Goal: Task Accomplishment & Management: Use online tool/utility

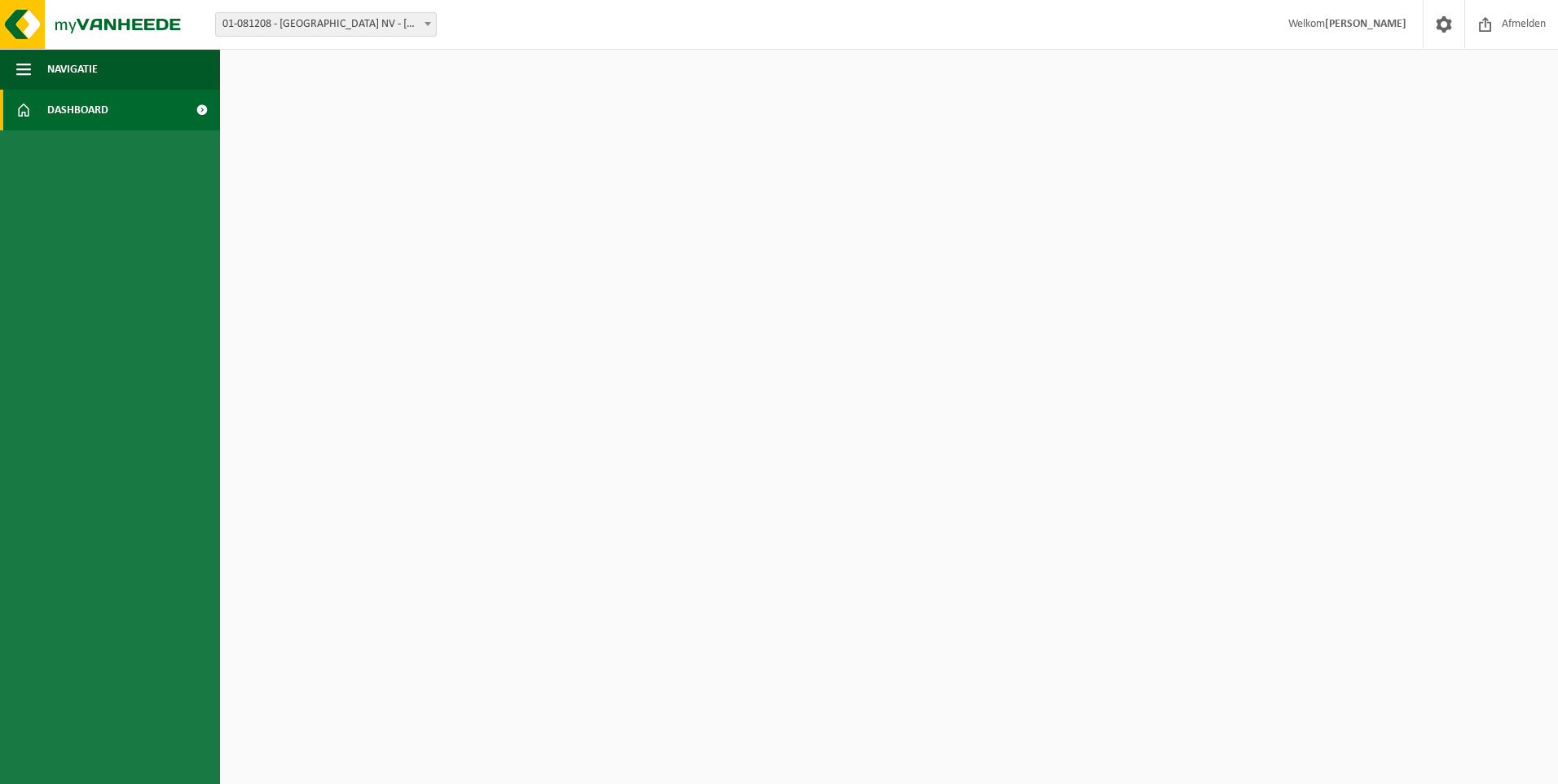
click at [95, 113] on span "Dashboard" at bounding box center [78, 110] width 61 height 41
click at [1507, 22] on span "Afmelden" at bounding box center [1523, 24] width 52 height 48
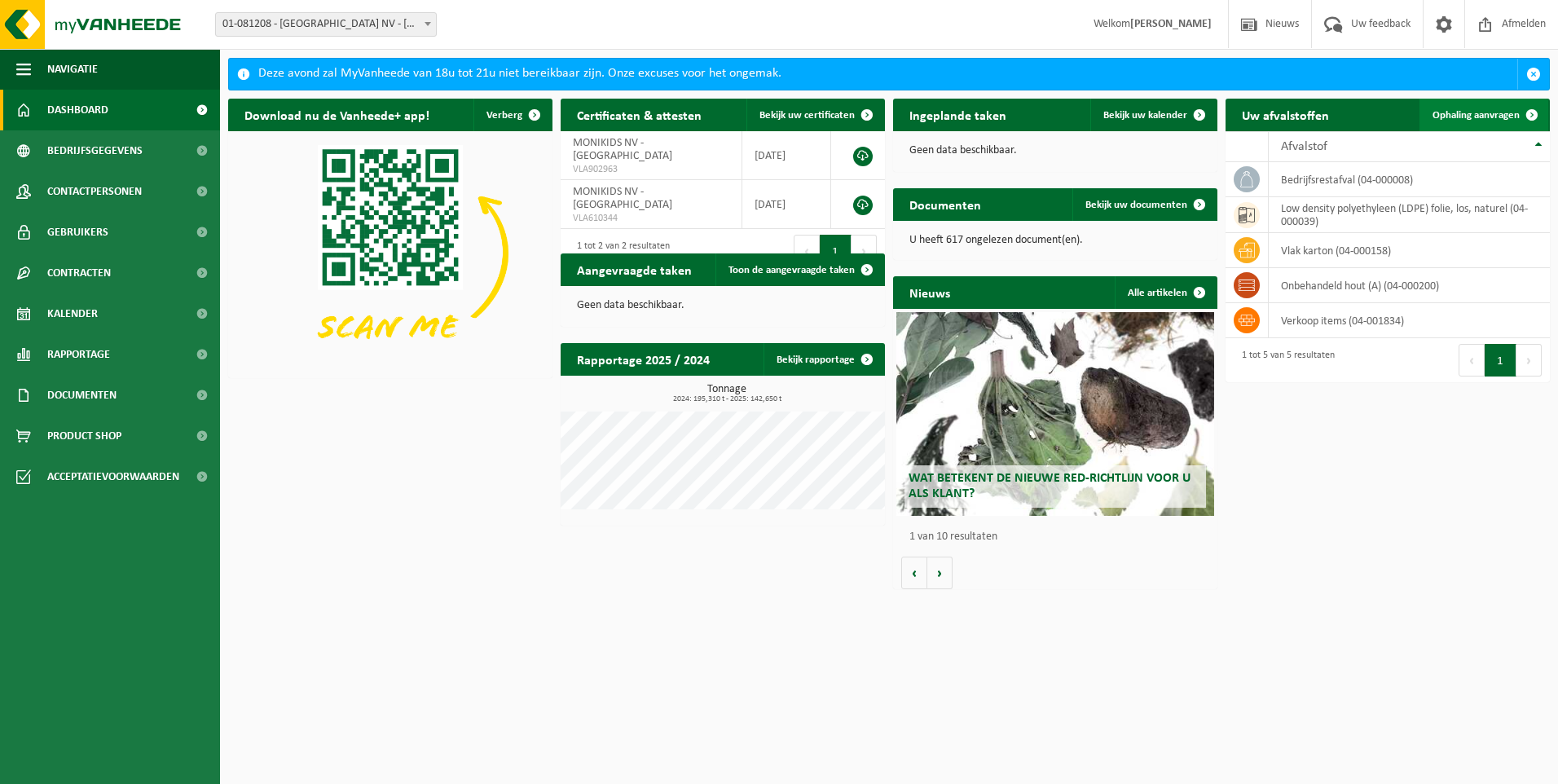
click at [1501, 113] on span "Ophaling aanvragen" at bounding box center [1476, 115] width 87 height 11
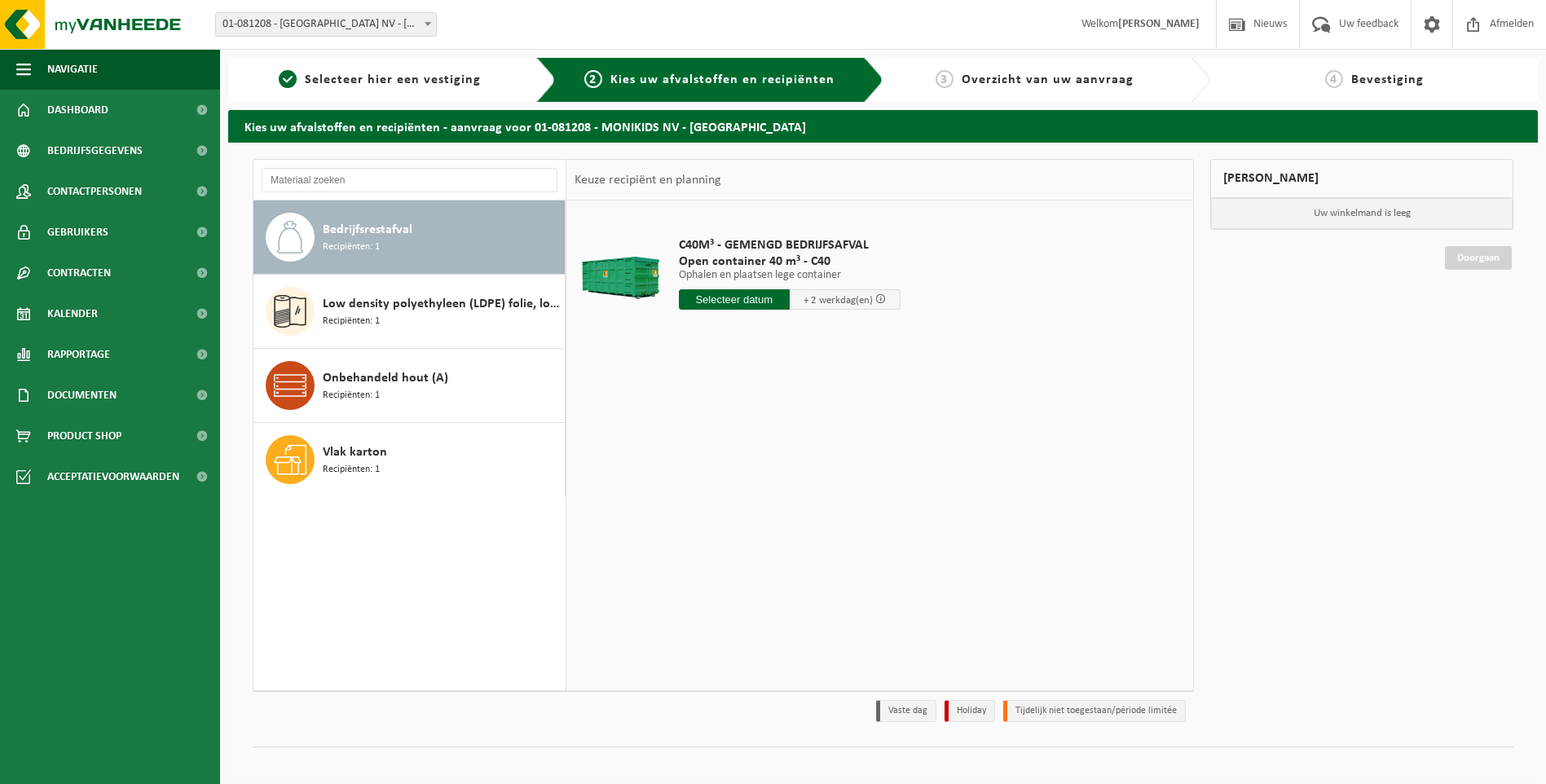
click at [724, 295] on input "text" at bounding box center [733, 299] width 110 height 20
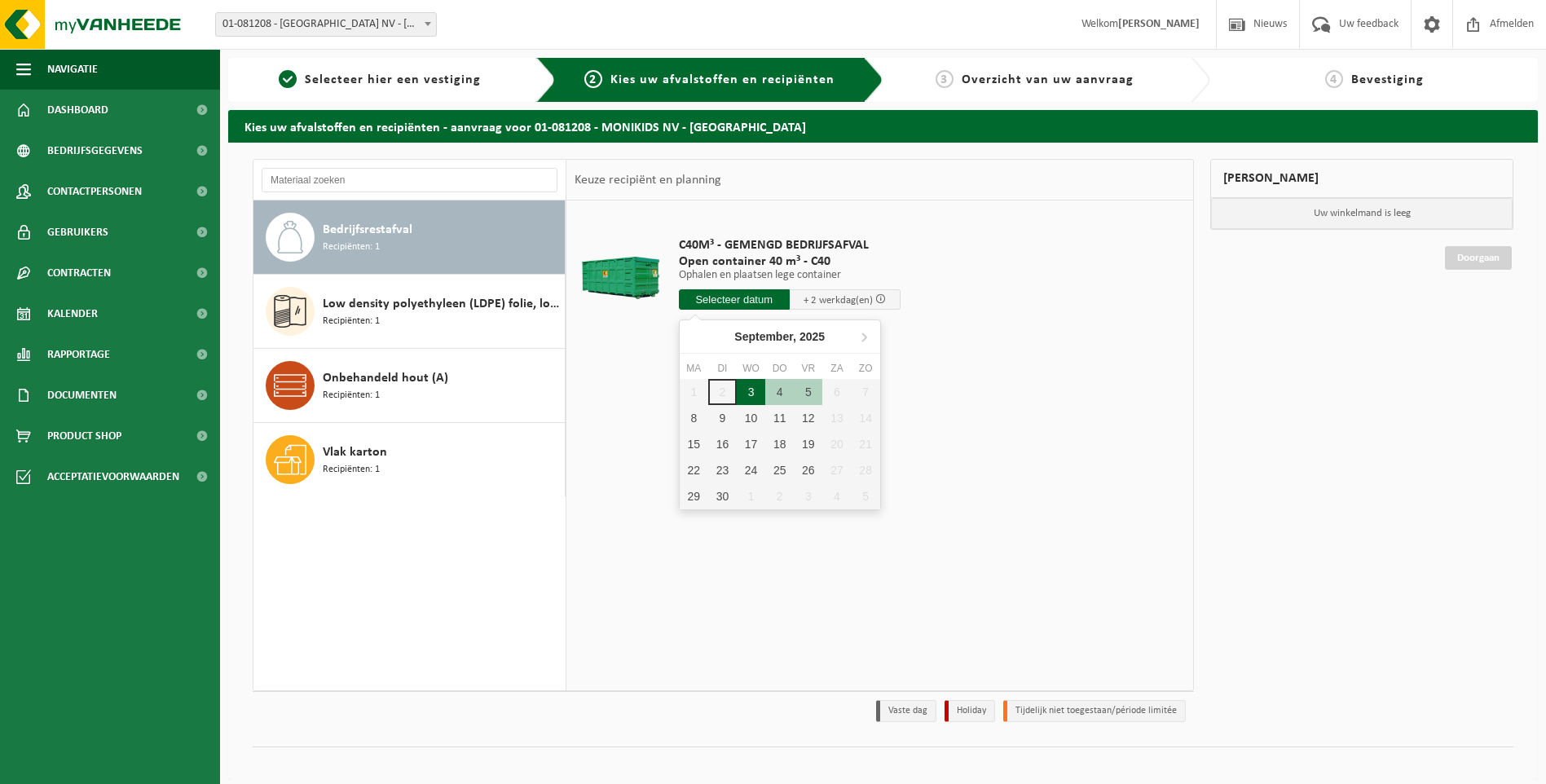
click at [744, 393] on div "3" at bounding box center [751, 392] width 28 height 26
type input "Van [DATE]"
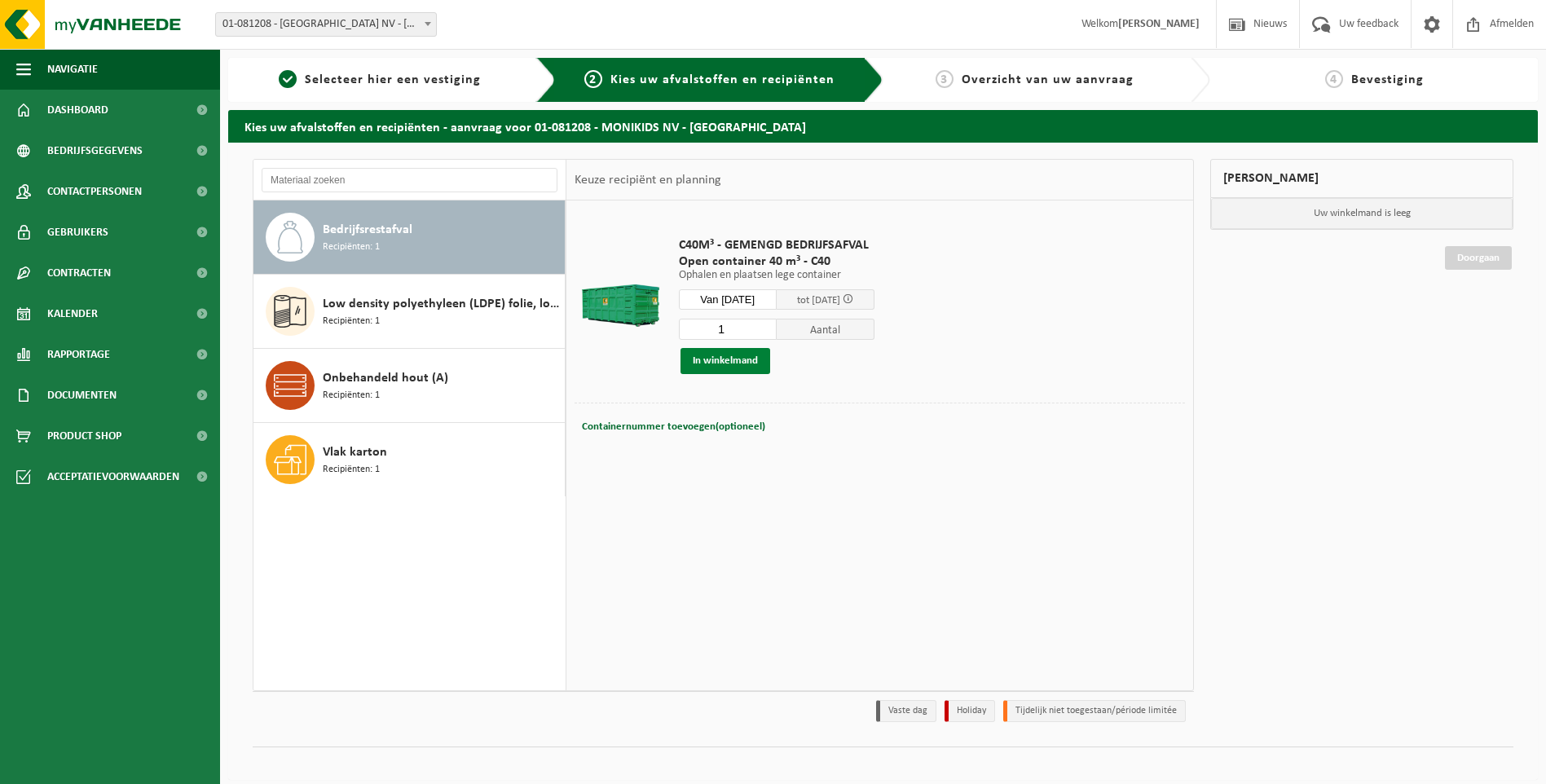
click at [714, 359] on button "In winkelmand" at bounding box center [725, 361] width 89 height 26
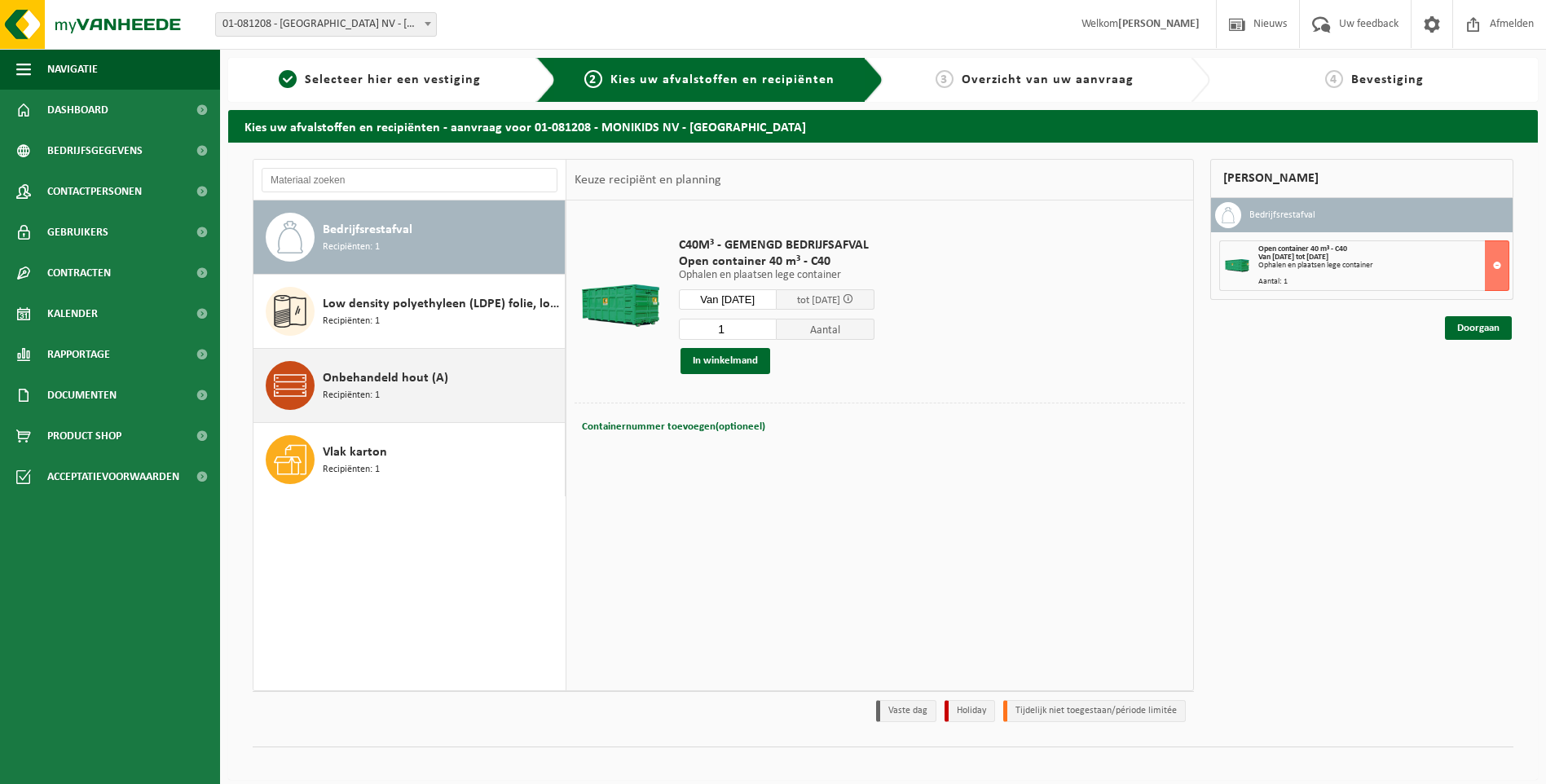
click at [392, 392] on div "Onbehandeld hout (A) Recipiënten: 1" at bounding box center [441, 385] width 238 height 49
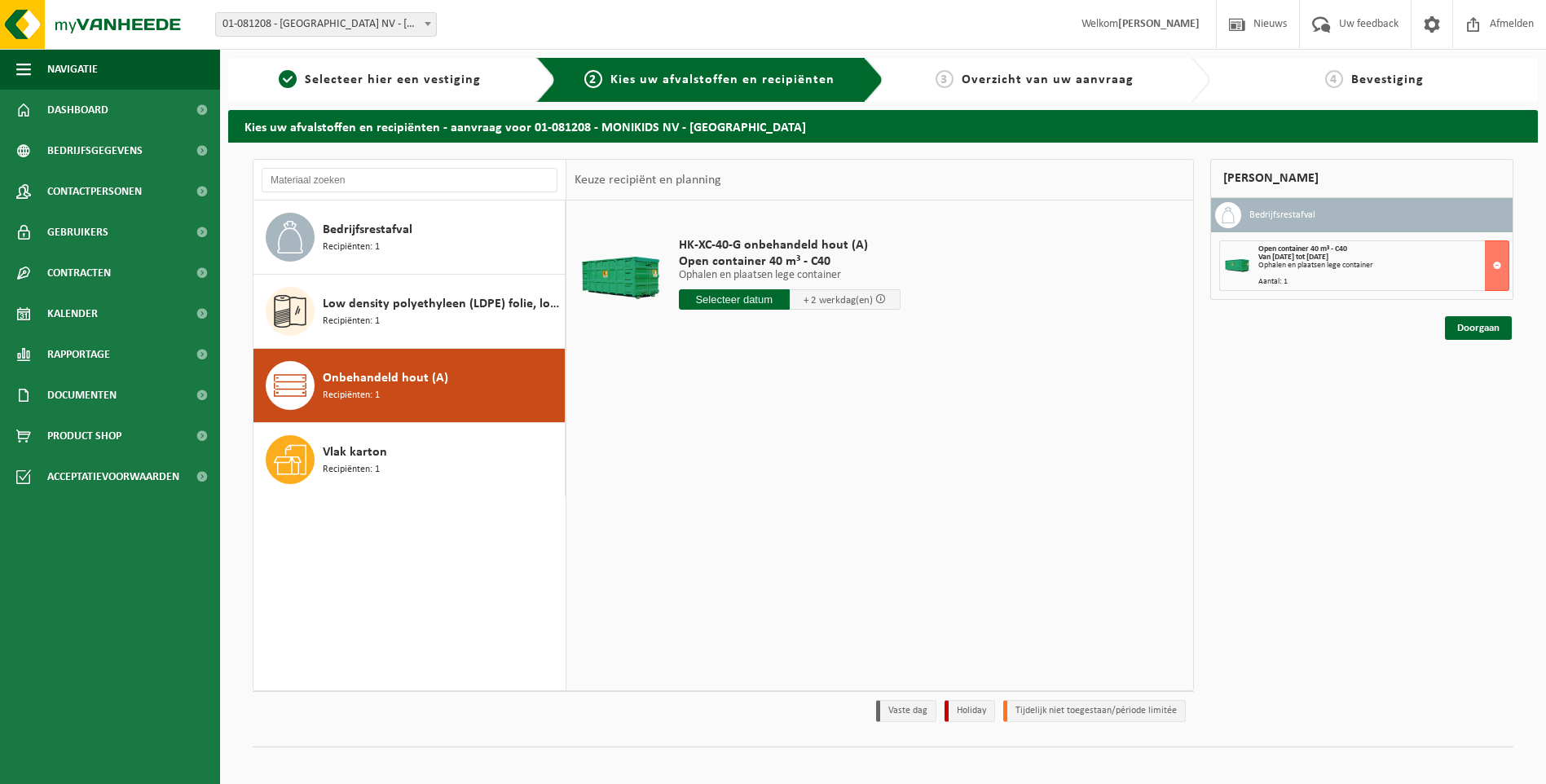
click at [727, 303] on input "text" at bounding box center [733, 299] width 110 height 20
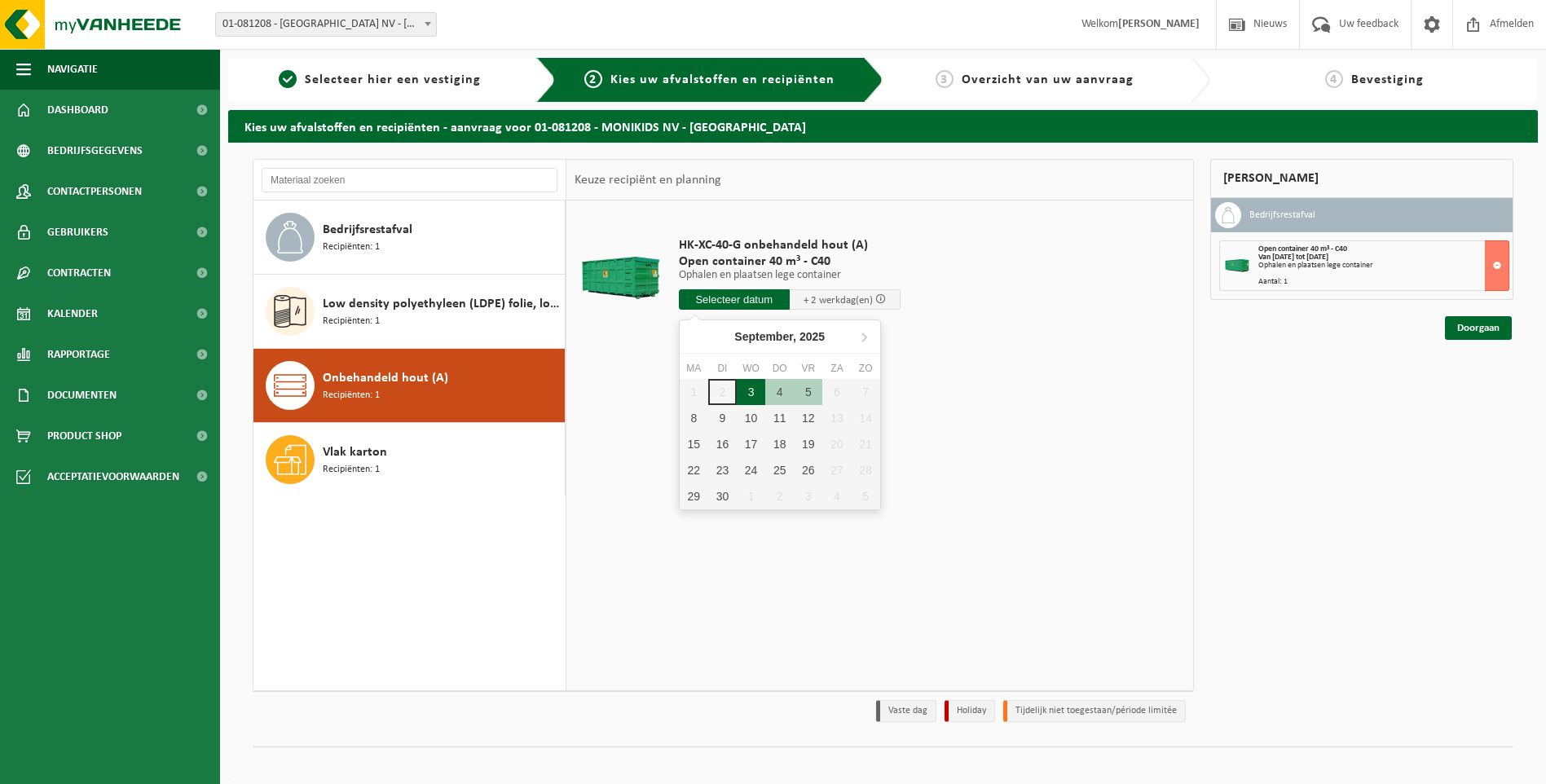
click at [749, 398] on div "3" at bounding box center [751, 392] width 28 height 26
type input "Van [DATE]"
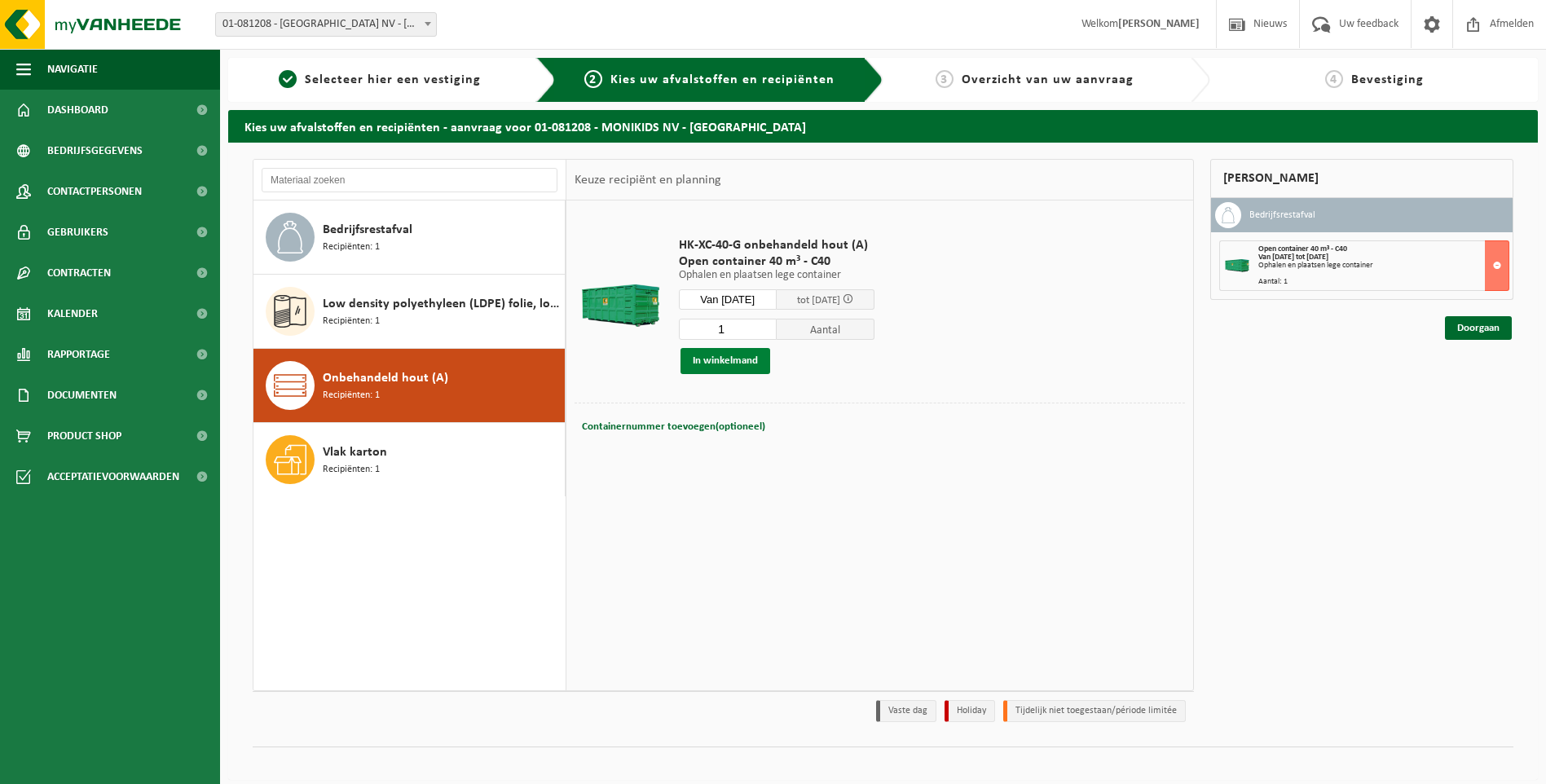
click at [742, 364] on button "In winkelmand" at bounding box center [725, 361] width 89 height 26
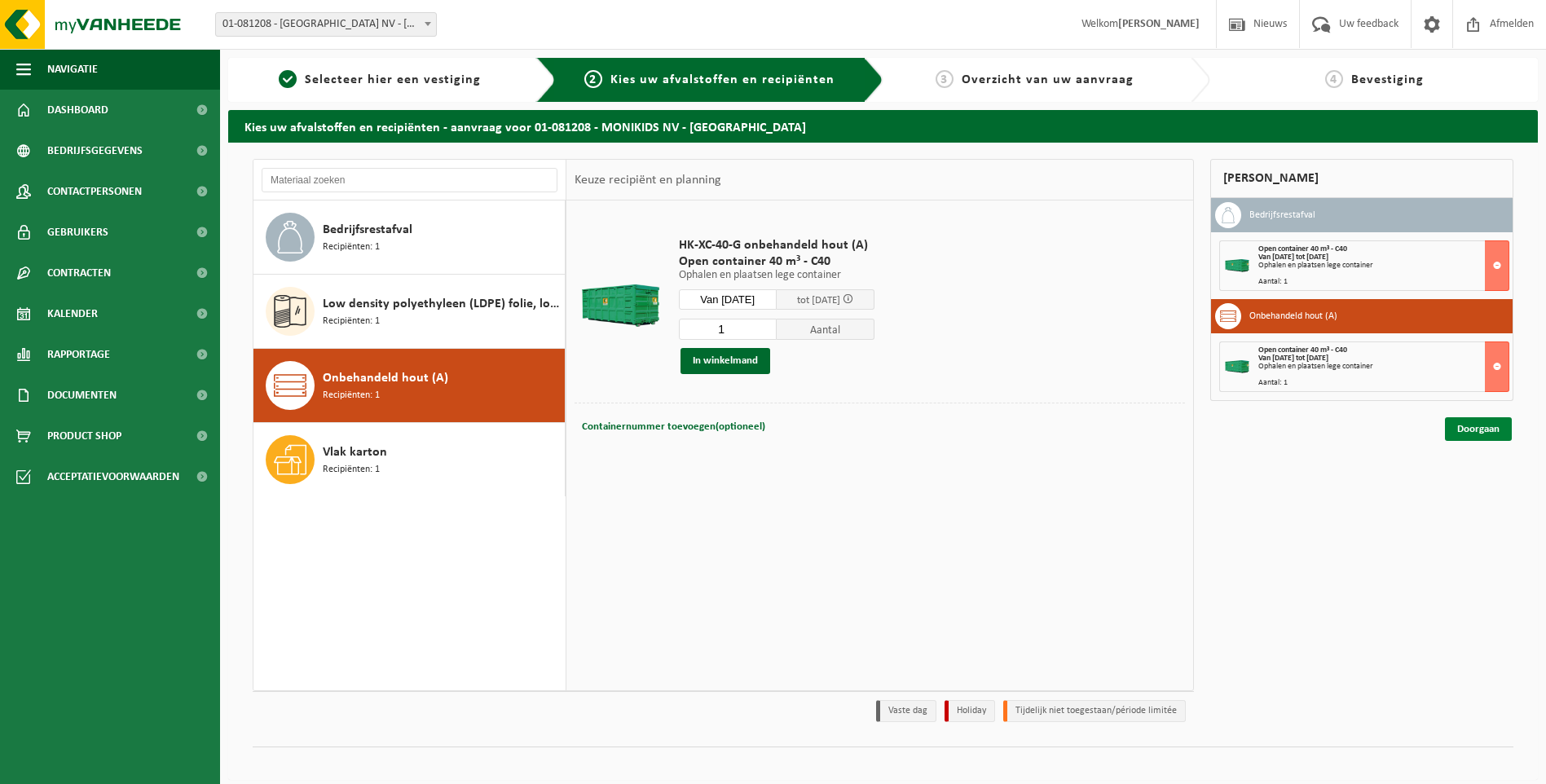
click at [1465, 424] on link "Doorgaan" at bounding box center [1478, 429] width 67 height 24
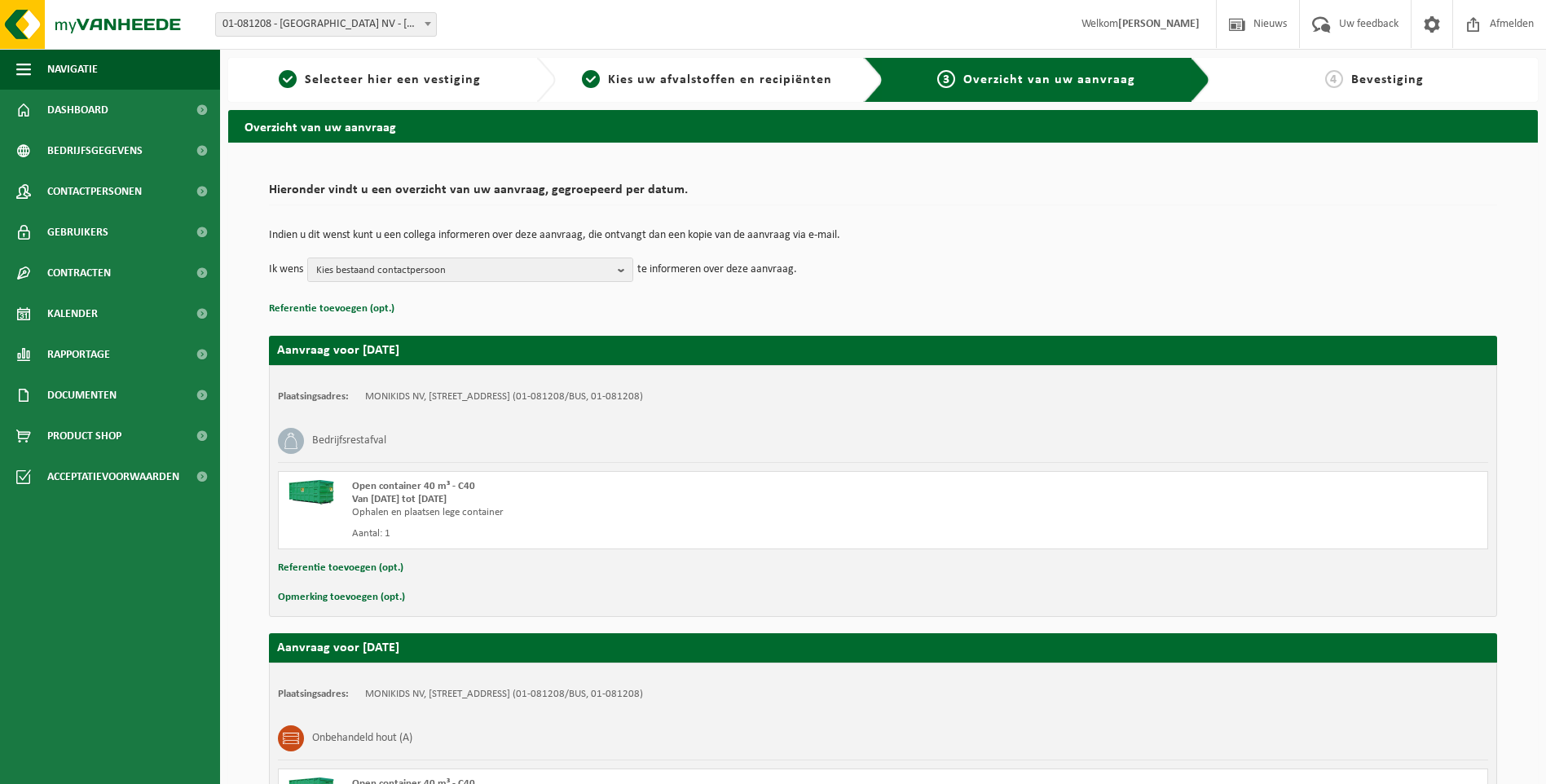
scroll to position [163, 0]
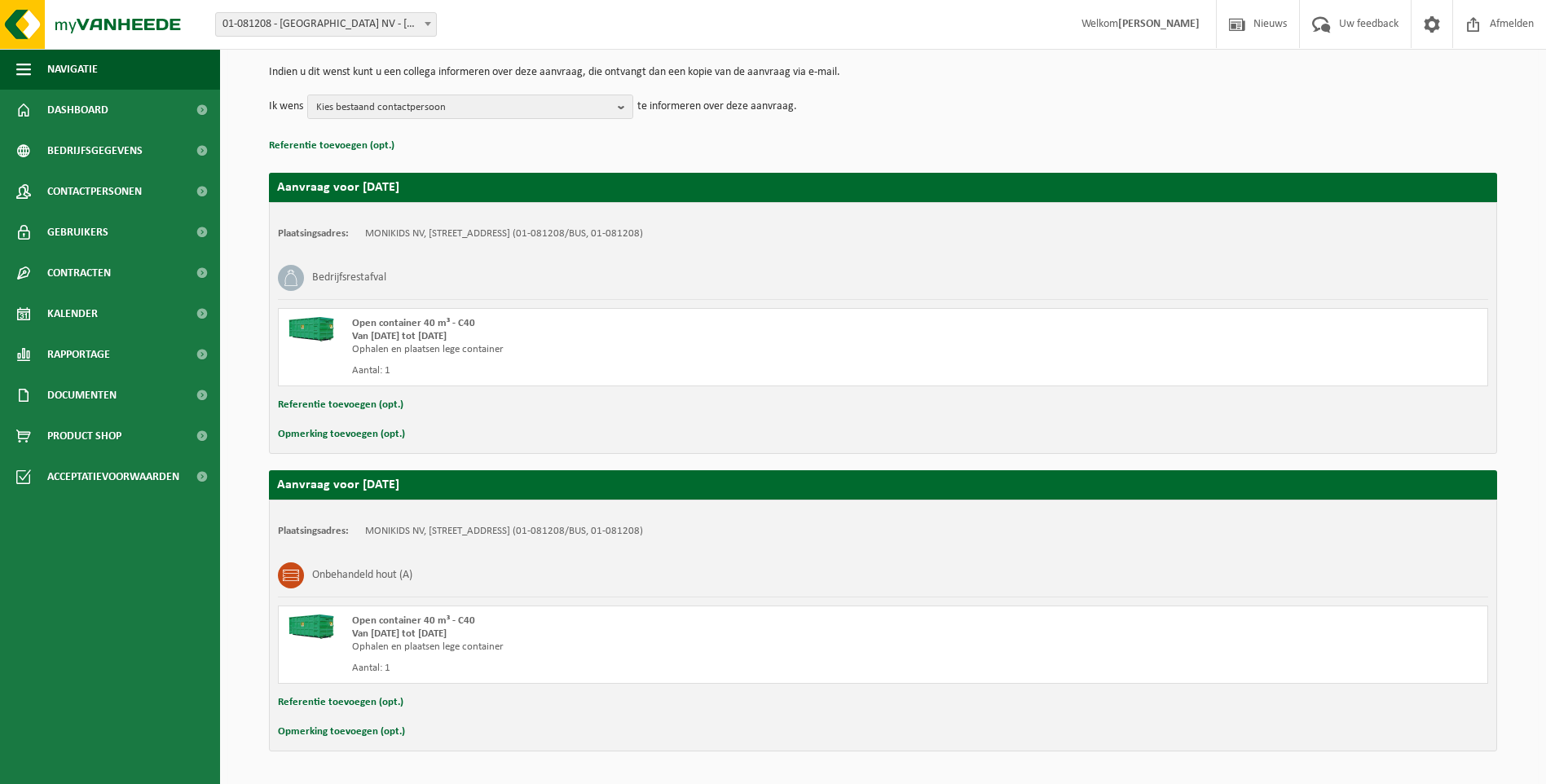
click at [345, 434] on button "Opmerking toevoegen (opt.)" at bounding box center [341, 434] width 127 height 21
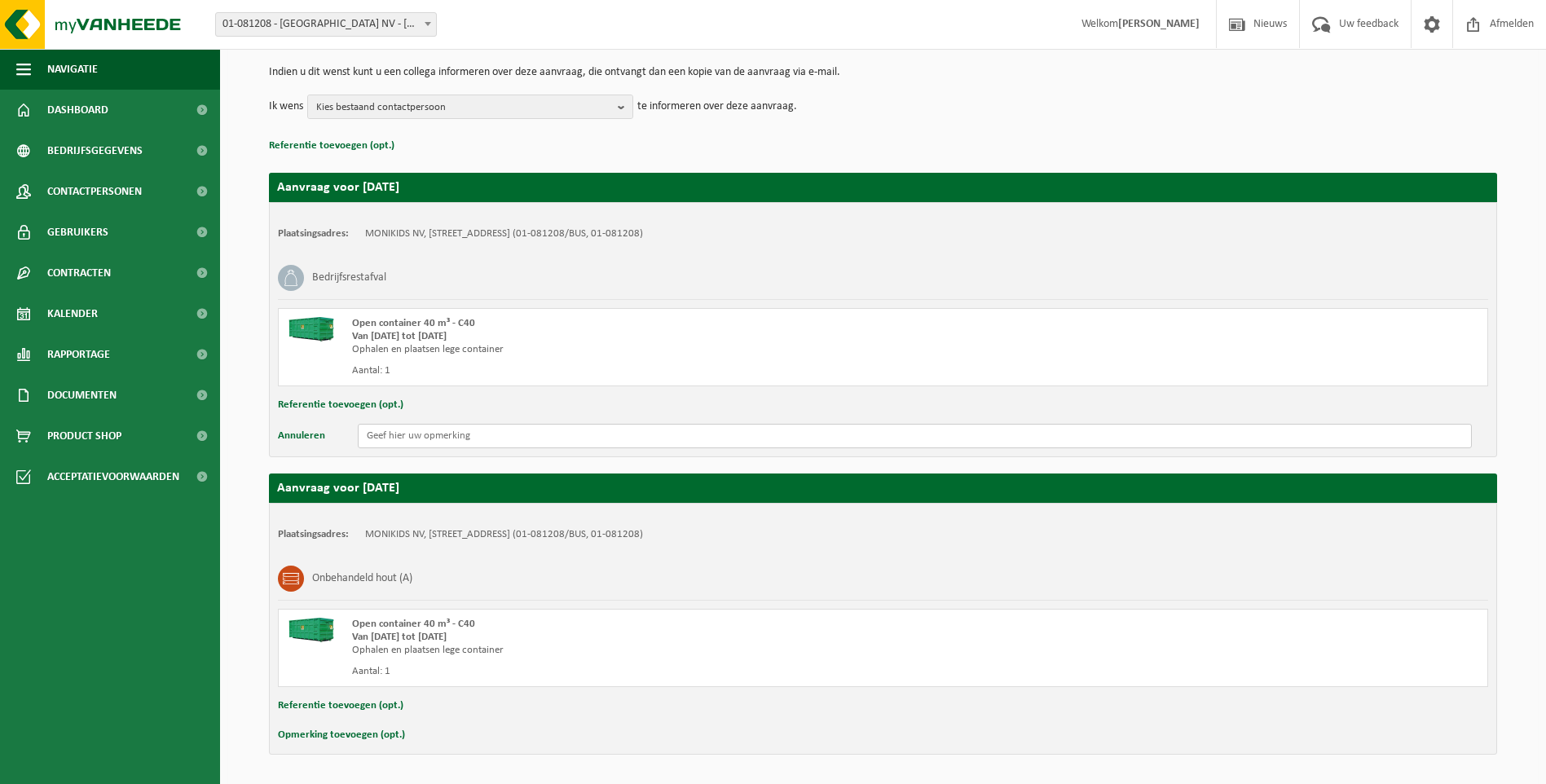
click at [407, 434] on input "text" at bounding box center [915, 435] width 1114 height 25
click at [526, 435] on input "Graag de voorstaand linker container ophalen" at bounding box center [915, 435] width 1114 height 25
click at [596, 441] on input "Graag de voorstaand linker container ophalen" at bounding box center [915, 435] width 1114 height 25
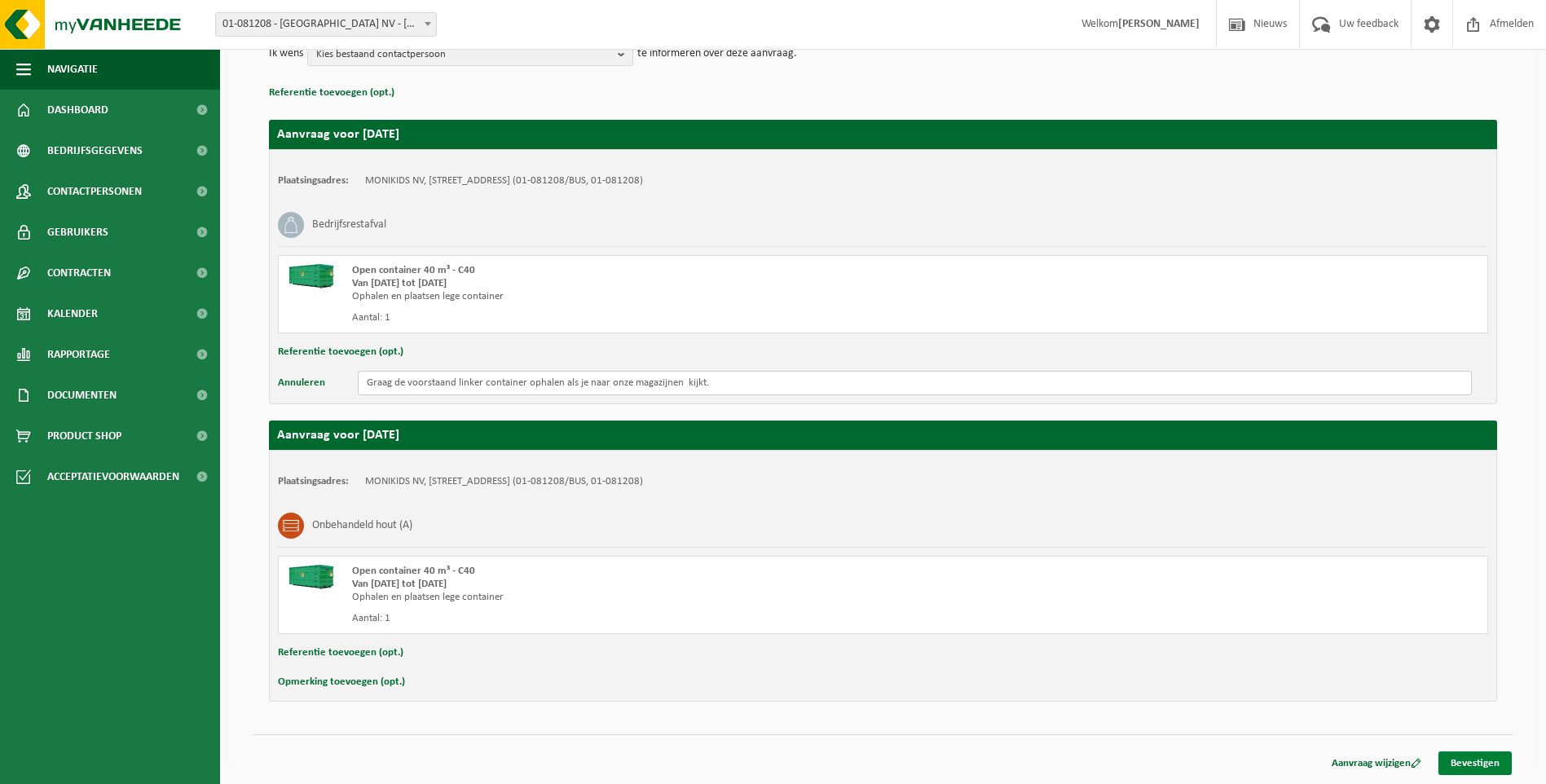
type input "Graag de voorstaand linker container ophalen als je naar onze magazijnen kijkt."
click at [1470, 762] on link "Bevestigen" at bounding box center [1475, 763] width 73 height 24
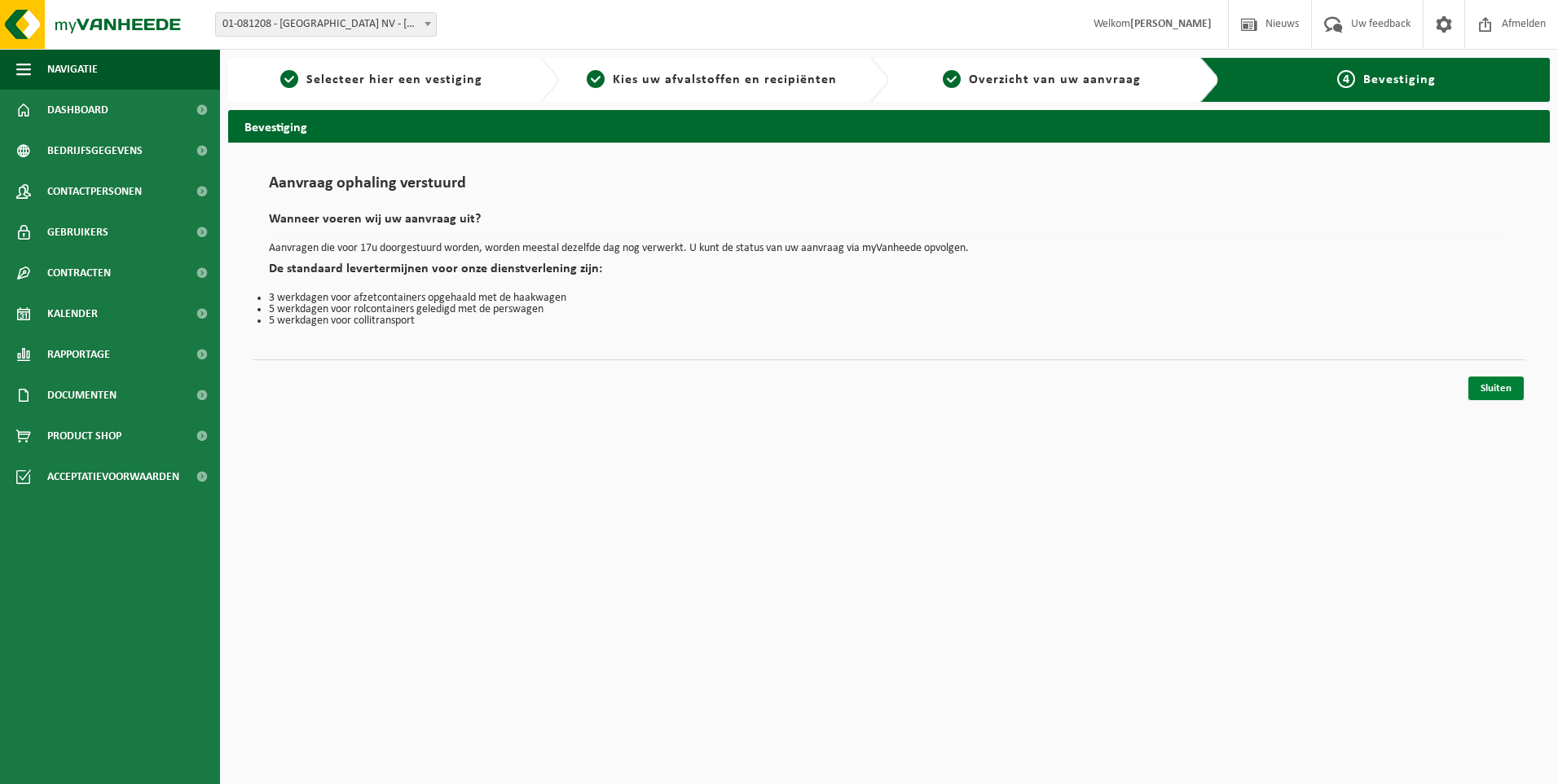
click at [1481, 387] on link "Sluiten" at bounding box center [1496, 388] width 56 height 24
